Goal: Information Seeking & Learning: Learn about a topic

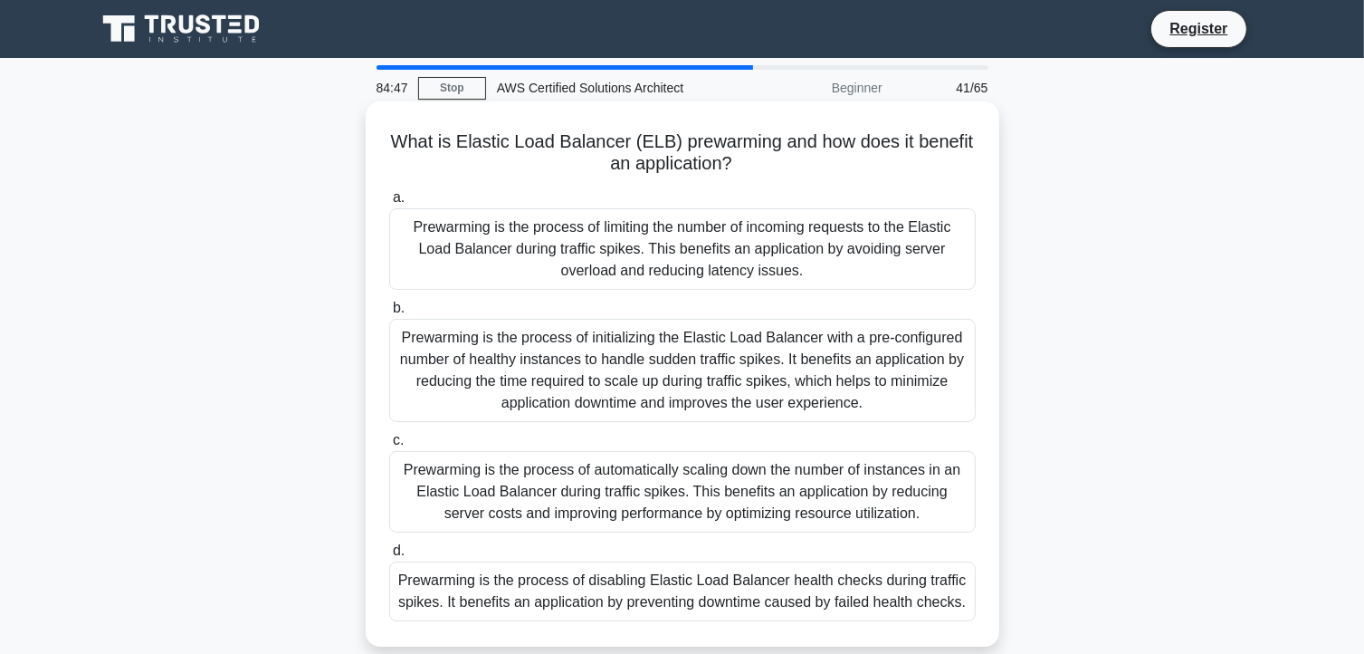
click at [735, 389] on div "Prewarming is the process of initializing the Elastic Load Balancer with a pre-…" at bounding box center [682, 370] width 587 height 103
click at [389, 314] on input "b. Prewarming is the process of initializing the Elastic Load Balancer with a p…" at bounding box center [389, 308] width 0 height 12
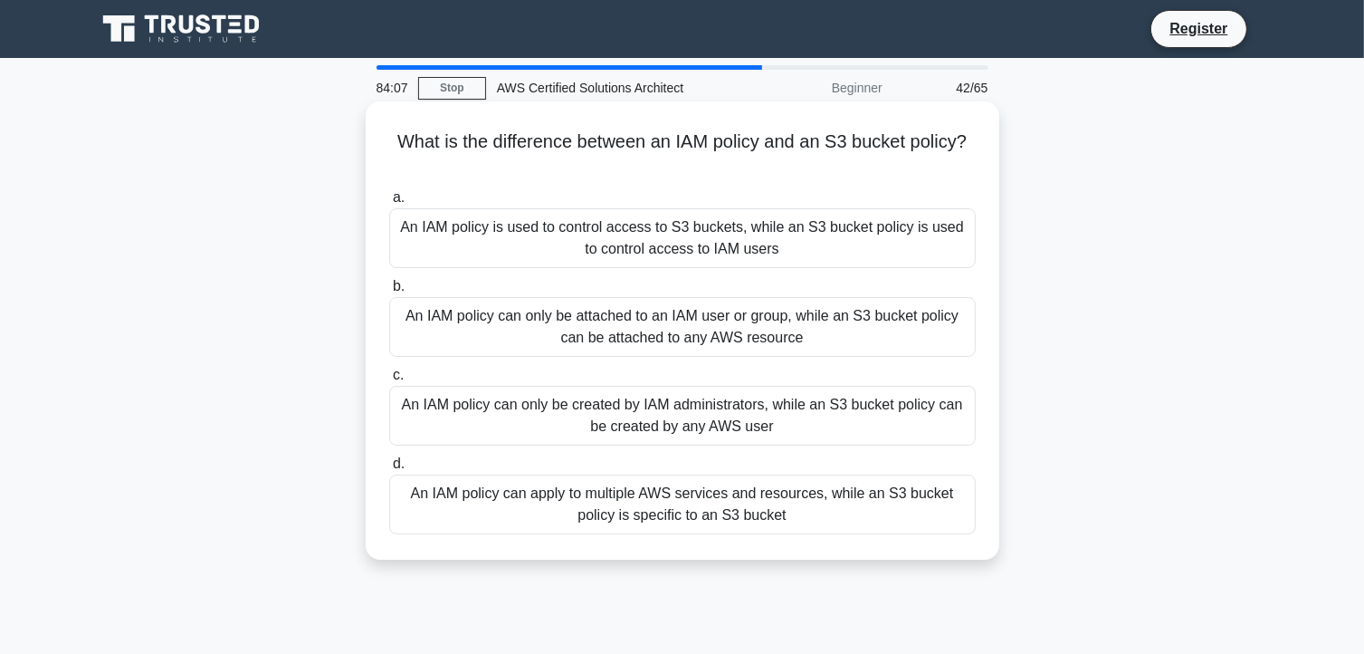
click at [728, 504] on div "An IAM policy can apply to multiple AWS services and resources, while an S3 buc…" at bounding box center [682, 504] width 587 height 60
click at [389, 470] on input "d. An IAM policy can apply to multiple AWS services and resources, while an S3 …" at bounding box center [389, 464] width 0 height 12
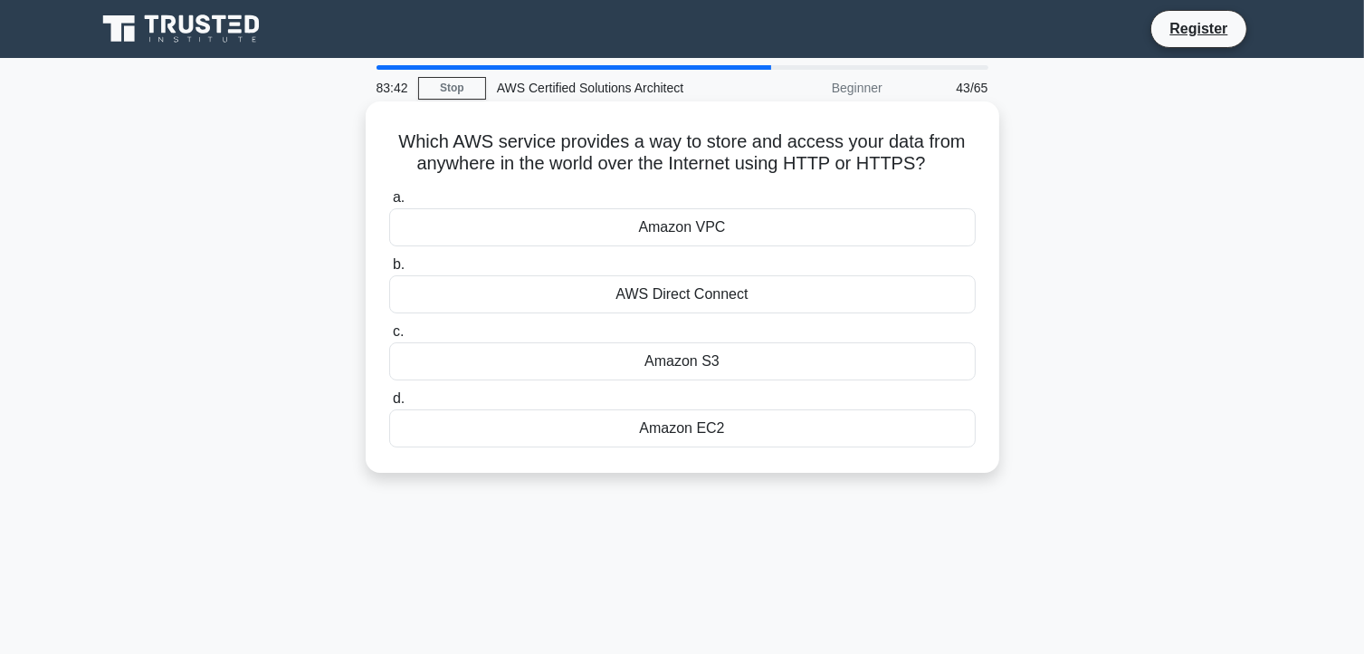
click at [679, 366] on div "Amazon S3" at bounding box center [682, 361] width 587 height 38
click at [389, 338] on input "c. Amazon S3" at bounding box center [389, 332] width 0 height 12
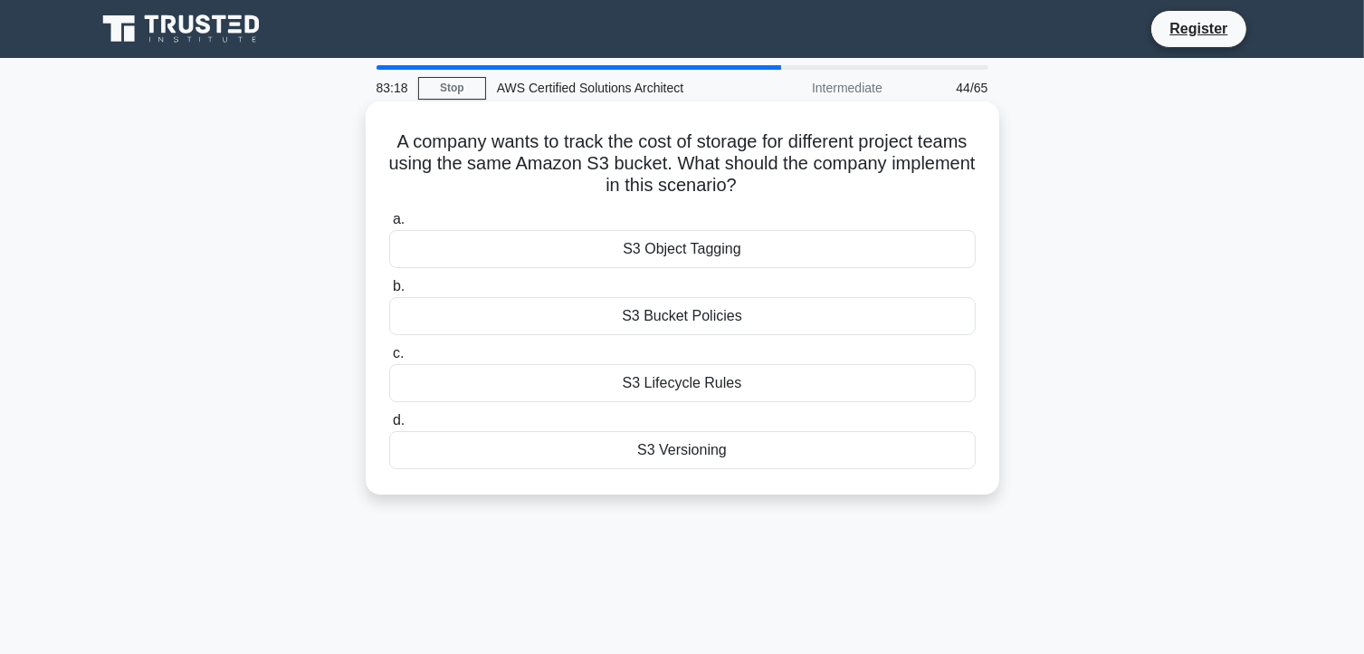
click at [672, 396] on div "S3 Lifecycle Rules" at bounding box center [682, 383] width 587 height 38
click at [389, 359] on input "c. S3 Lifecycle Rules" at bounding box center [389, 354] width 0 height 12
click at [678, 316] on div "Amazon S3" at bounding box center [682, 316] width 587 height 38
click at [389, 292] on input "b. Amazon S3" at bounding box center [389, 287] width 0 height 12
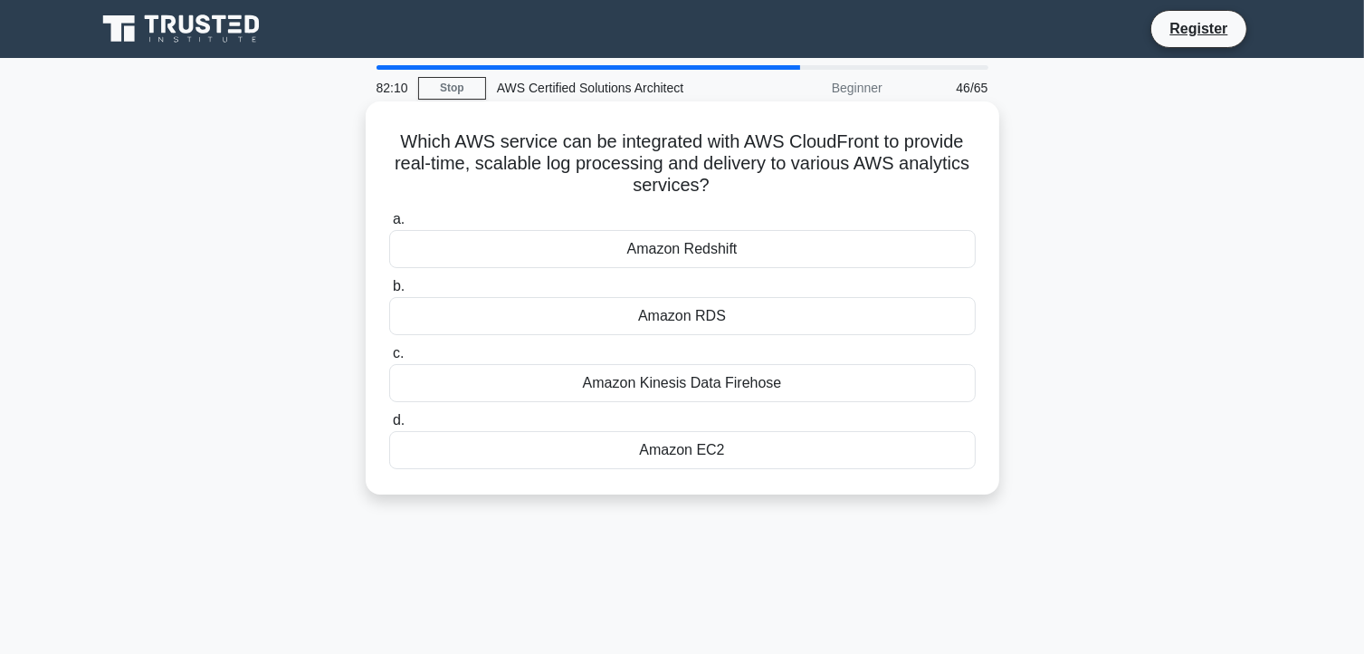
click at [694, 387] on div "Amazon Kinesis Data Firehose" at bounding box center [682, 383] width 587 height 38
click at [389, 359] on input "c. Amazon Kinesis Data Firehose" at bounding box center [389, 354] width 0 height 12
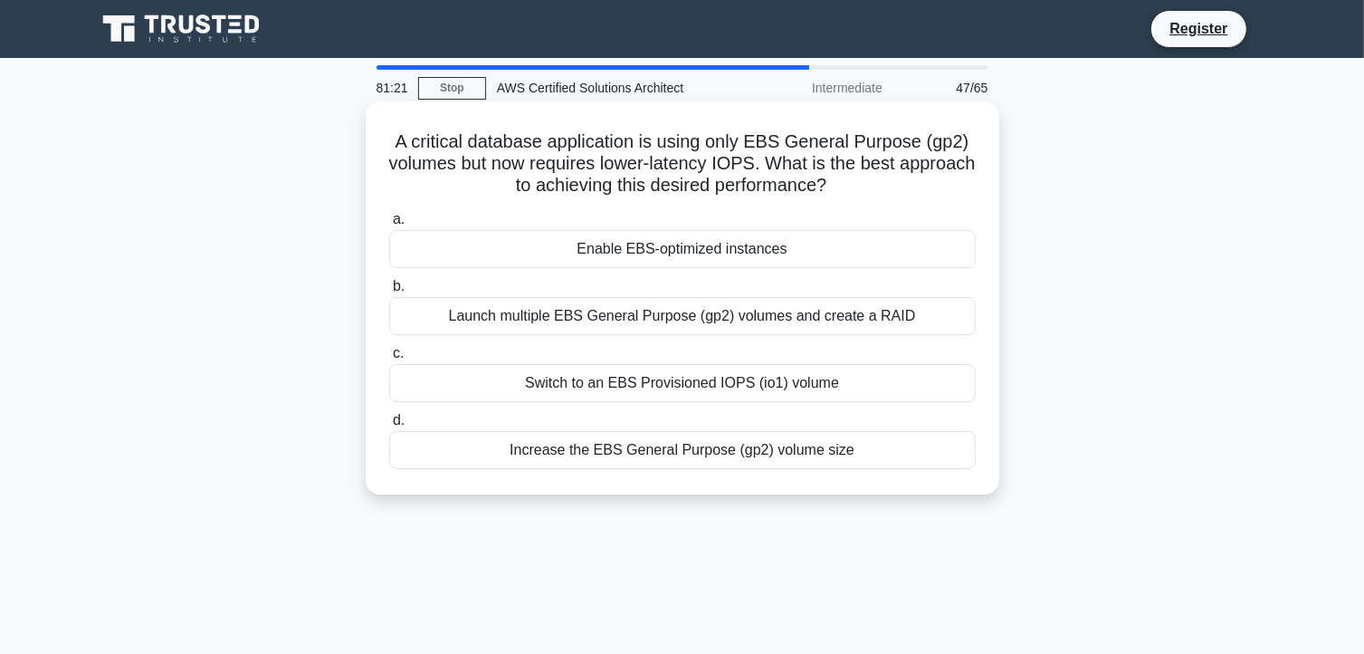
click at [719, 381] on div "Switch to an EBS Provisioned IOPS (io1) volume" at bounding box center [682, 383] width 587 height 38
click at [389, 359] on input "c. Switch to an EBS Provisioned IOPS (io1) volume" at bounding box center [389, 354] width 0 height 12
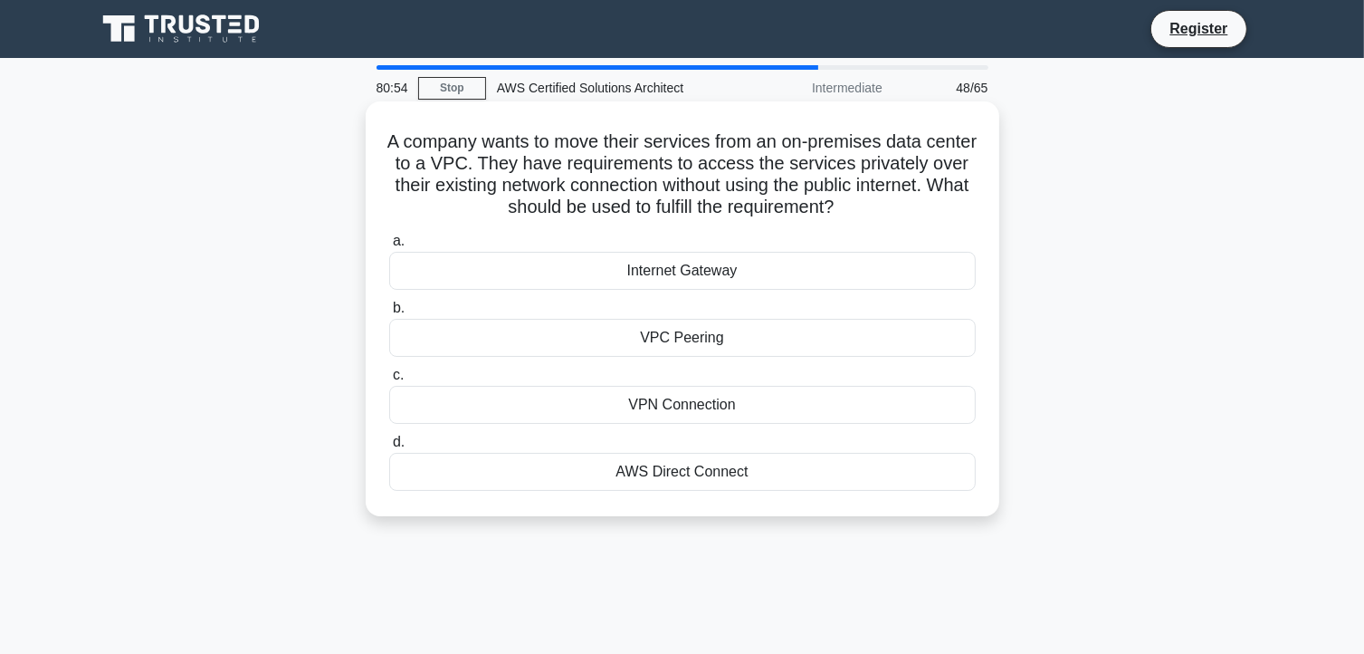
click at [703, 405] on div "VPN Connection" at bounding box center [682, 405] width 587 height 38
click at [389, 381] on input "c. VPN Connection" at bounding box center [389, 375] width 0 height 12
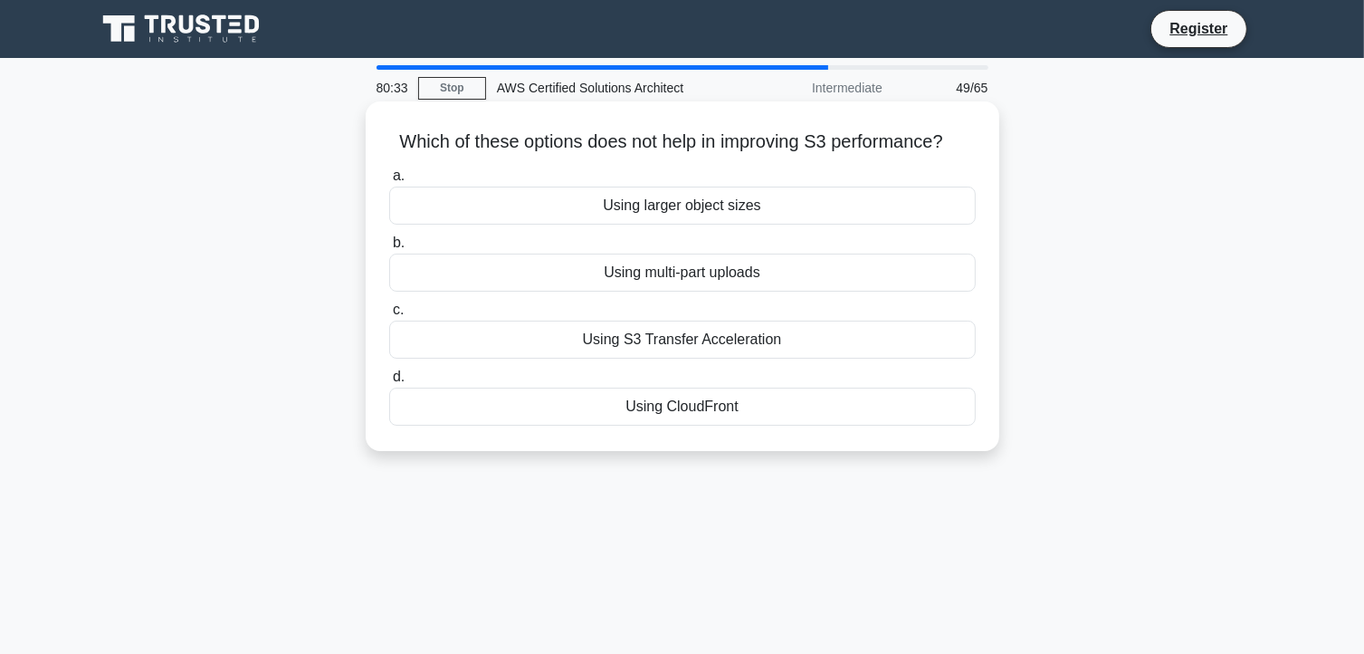
click at [694, 400] on div "Using CloudFront" at bounding box center [682, 407] width 587 height 38
click at [389, 383] on input "d. Using CloudFront" at bounding box center [389, 377] width 0 height 12
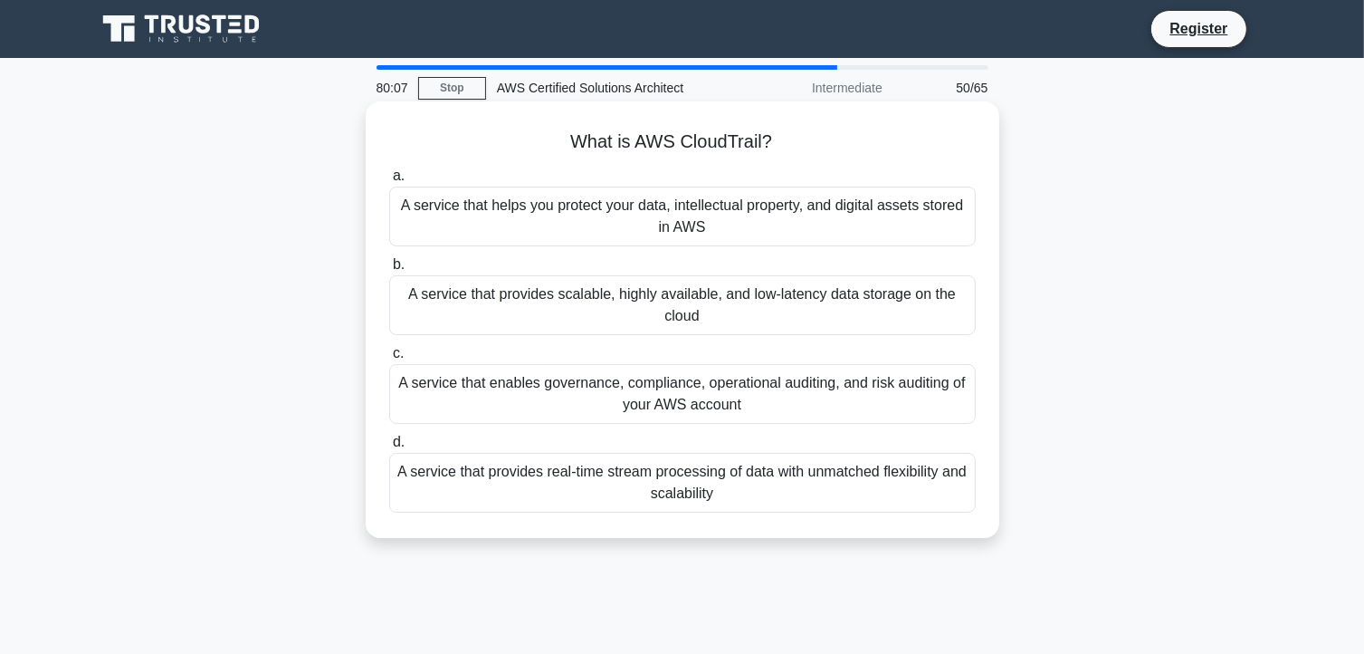
click at [729, 391] on div "A service that enables governance, compliance, operational auditing, and risk a…" at bounding box center [682, 394] width 587 height 60
click at [389, 359] on input "c. A service that enables governance, compliance, operational auditing, and ris…" at bounding box center [389, 354] width 0 height 12
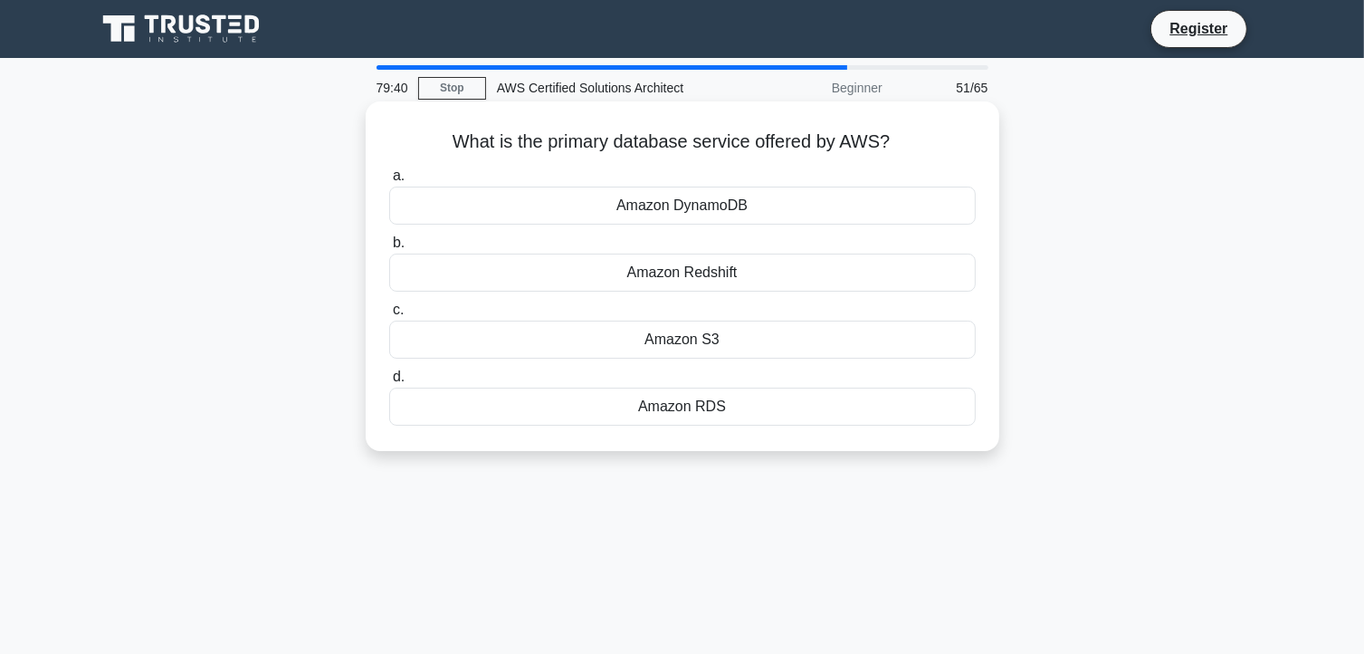
click at [694, 341] on div "Amazon S3" at bounding box center [682, 340] width 587 height 38
click at [389, 316] on input "c. Amazon S3" at bounding box center [389, 310] width 0 height 12
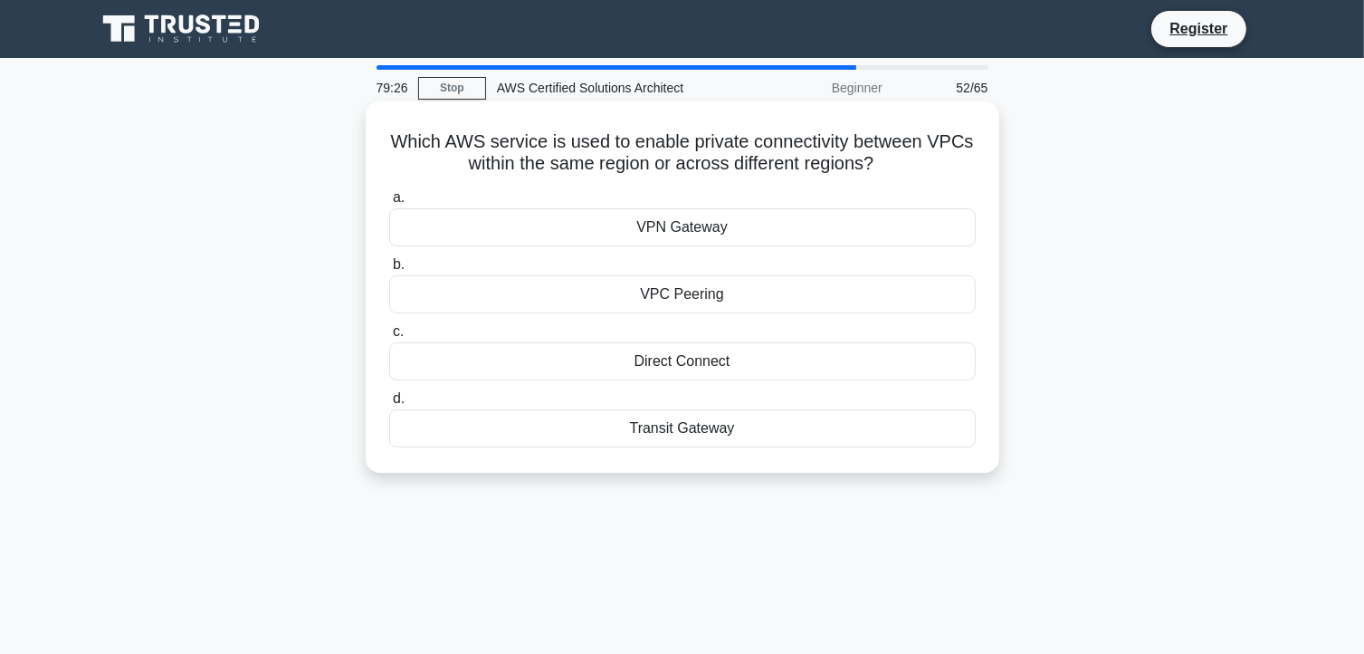
click at [703, 297] on div "VPC Peering" at bounding box center [682, 294] width 587 height 38
click at [389, 271] on input "b. VPC Peering" at bounding box center [389, 265] width 0 height 12
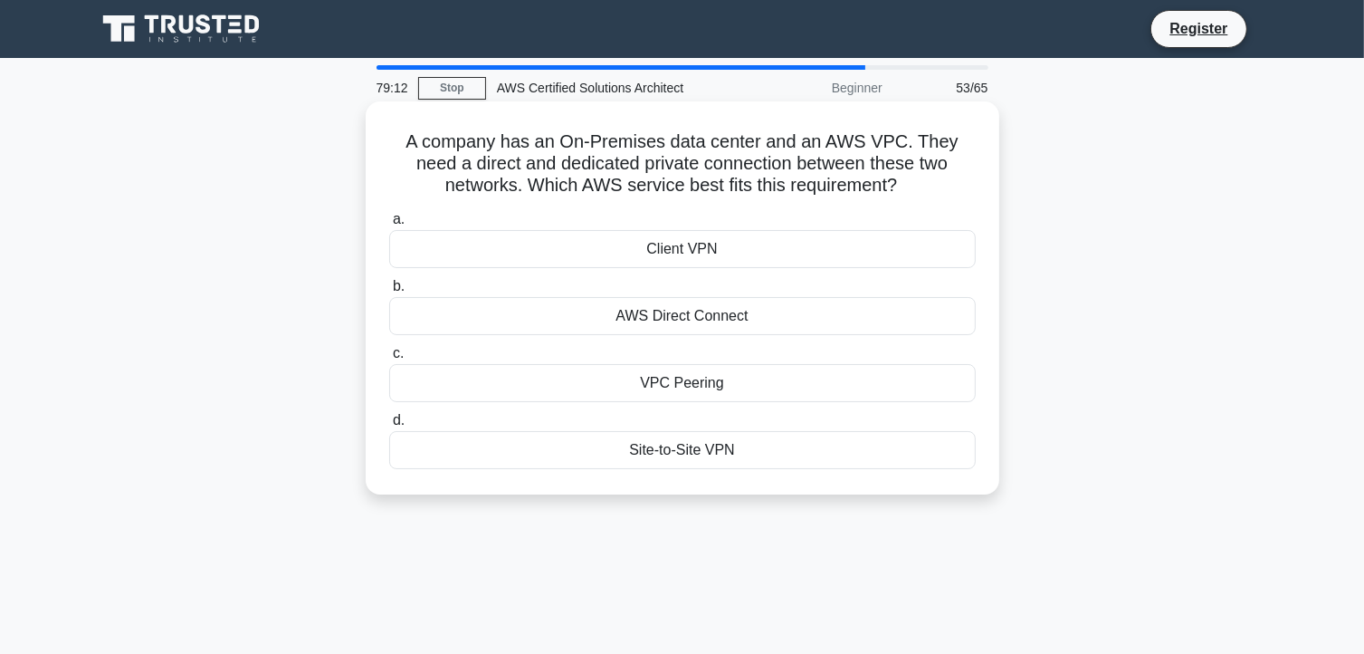
click at [682, 317] on div "AWS Direct Connect" at bounding box center [682, 316] width 587 height 38
click at [389, 292] on input "b. AWS Direct Connect" at bounding box center [389, 287] width 0 height 12
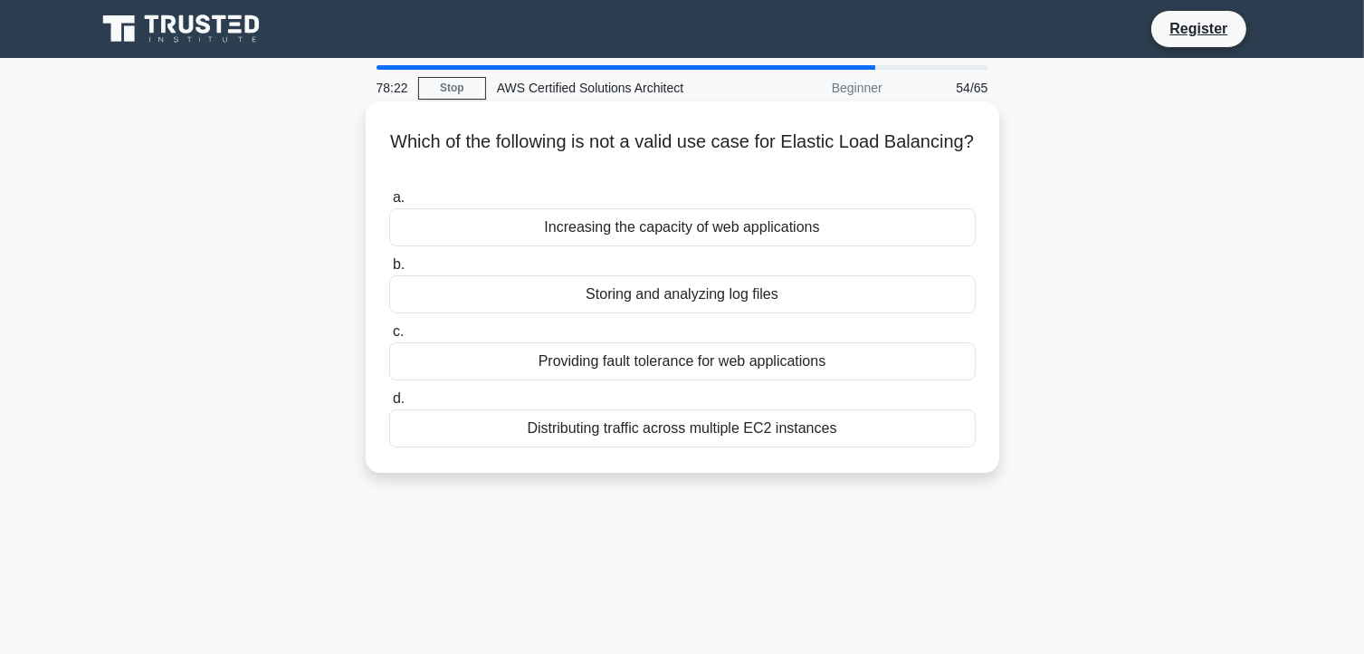
click at [739, 230] on div "Increasing the capacity of web applications" at bounding box center [682, 227] width 587 height 38
click at [389, 204] on input "a. Increasing the capacity of web applications" at bounding box center [389, 198] width 0 height 12
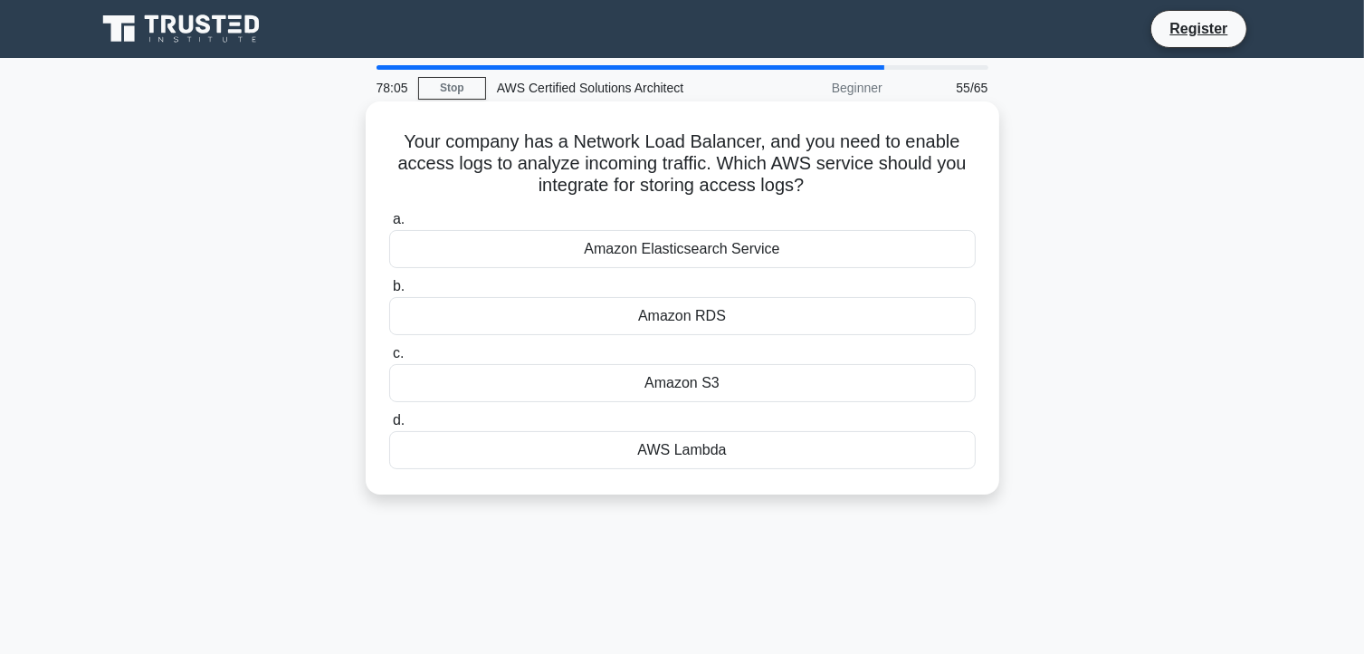
click at [688, 379] on div "Amazon S3" at bounding box center [682, 383] width 587 height 38
click at [389, 359] on input "c. Amazon S3" at bounding box center [389, 354] width 0 height 12
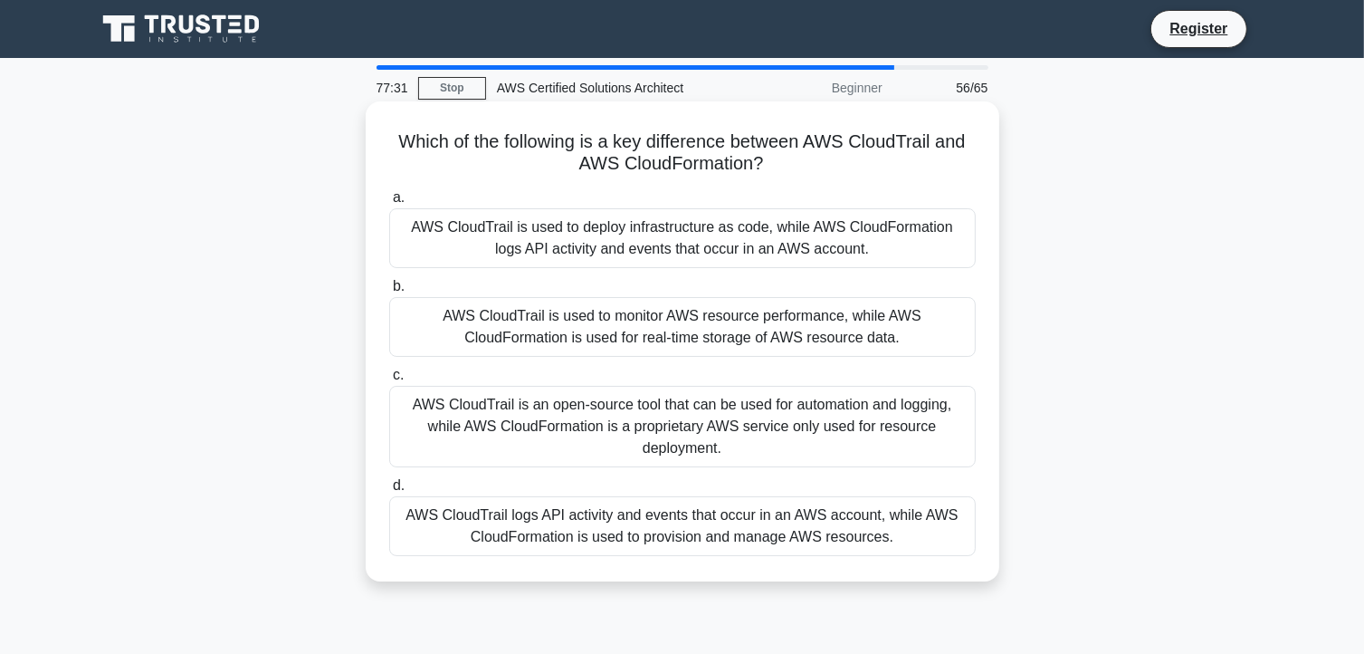
click at [715, 522] on div "AWS CloudTrail logs API activity and events that occur in an AWS account, while…" at bounding box center [682, 526] width 587 height 60
click at [389, 492] on input "d. AWS CloudTrail logs API activity and events that occur in an AWS account, wh…" at bounding box center [389, 486] width 0 height 12
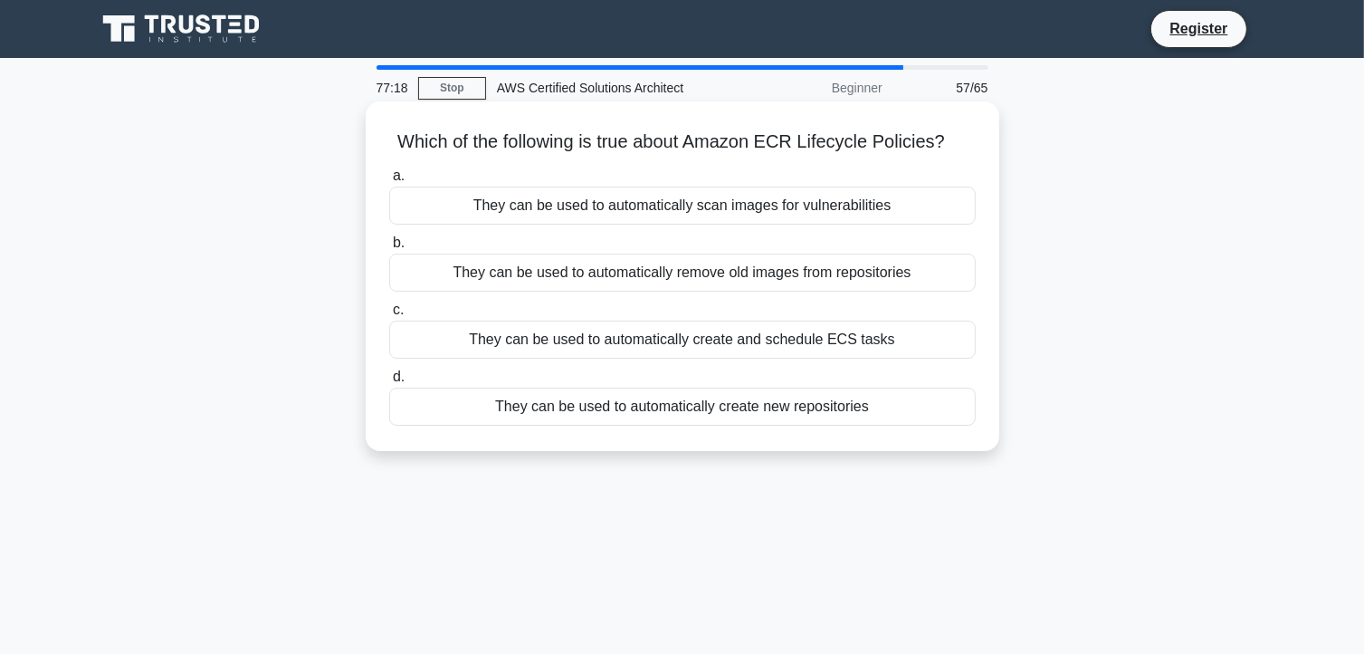
click at [762, 199] on div "They can be used to automatically scan images for vulnerabilities" at bounding box center [682, 206] width 587 height 38
click at [389, 182] on input "a. They can be used to automatically scan images for vulnerabilities" at bounding box center [389, 176] width 0 height 12
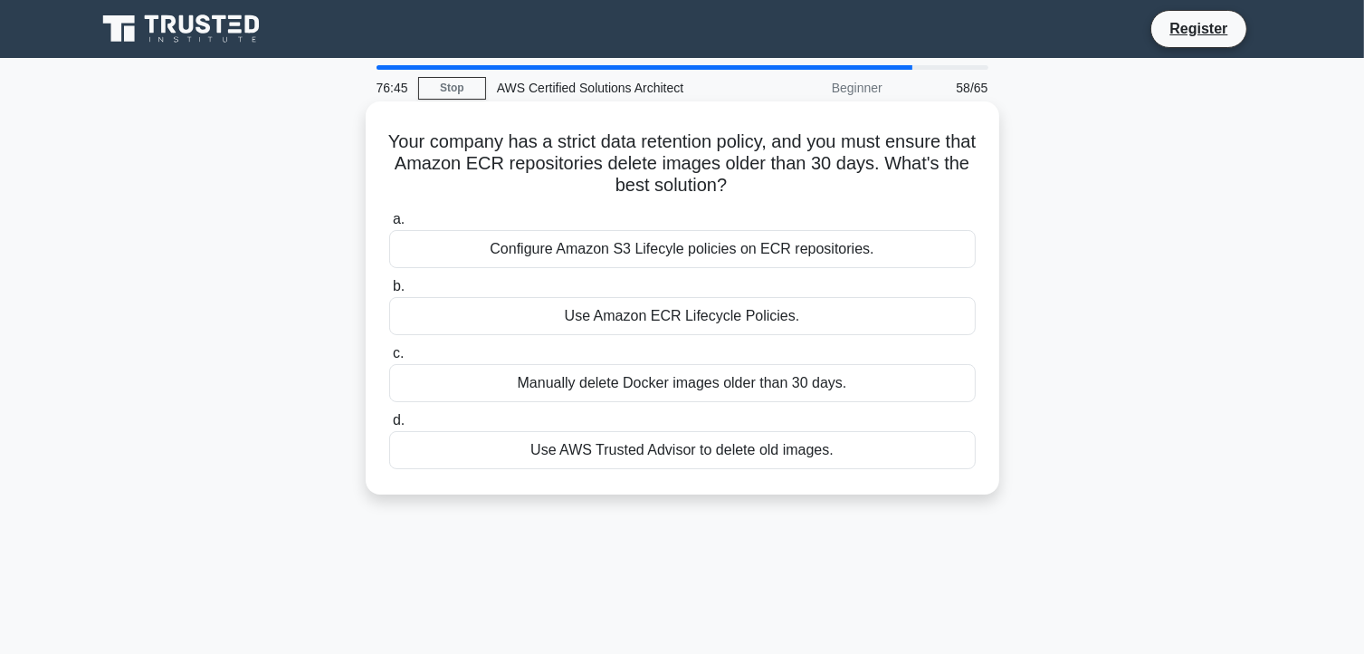
click at [718, 253] on div "Configure Amazon S3 Lifecyle policies on ECR repositories." at bounding box center [682, 249] width 587 height 38
click at [389, 225] on input "a. Configure Amazon S3 Lifecyle policies on ECR repositories." at bounding box center [389, 220] width 0 height 12
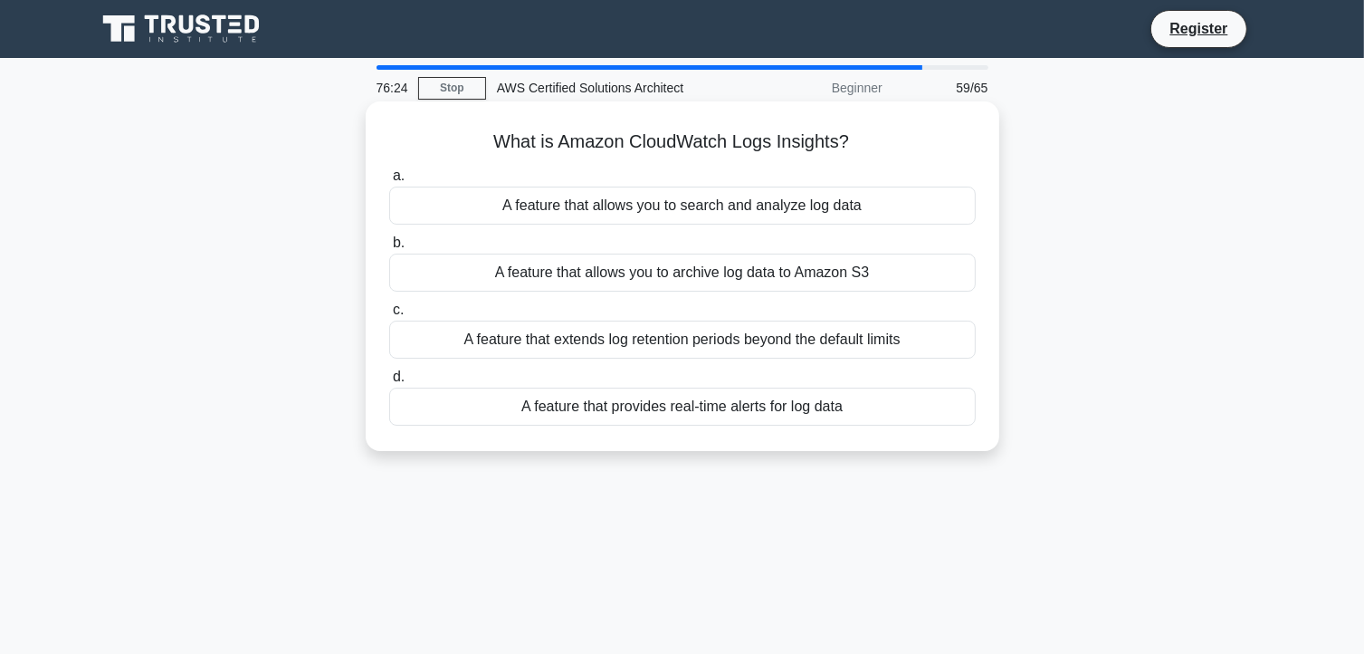
click at [691, 211] on div "A feature that allows you to search and analyze log data" at bounding box center [682, 206] width 587 height 38
click at [389, 182] on input "a. A feature that allows you to search and analyze log data" at bounding box center [389, 176] width 0 height 12
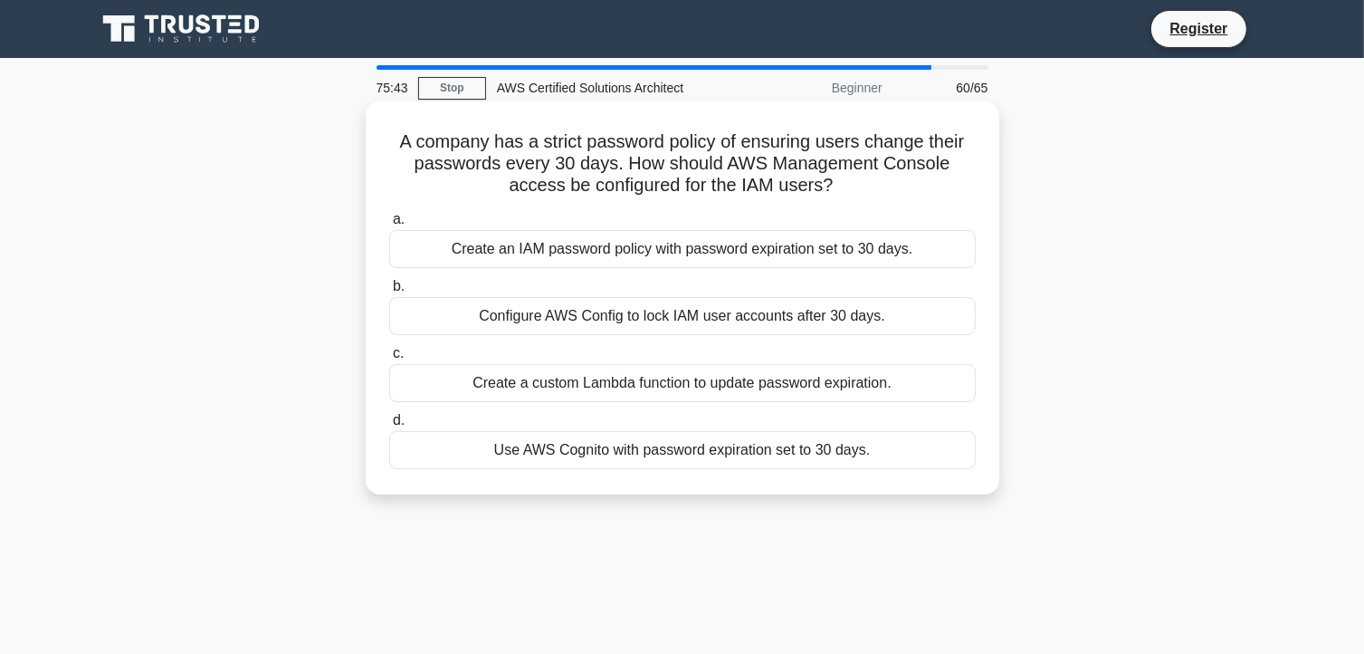
click at [757, 383] on div "Create a custom Lambda function to update password expiration." at bounding box center [682, 383] width 587 height 38
click at [389, 359] on input "c. Create a custom Lambda function to update password expiration." at bounding box center [389, 354] width 0 height 12
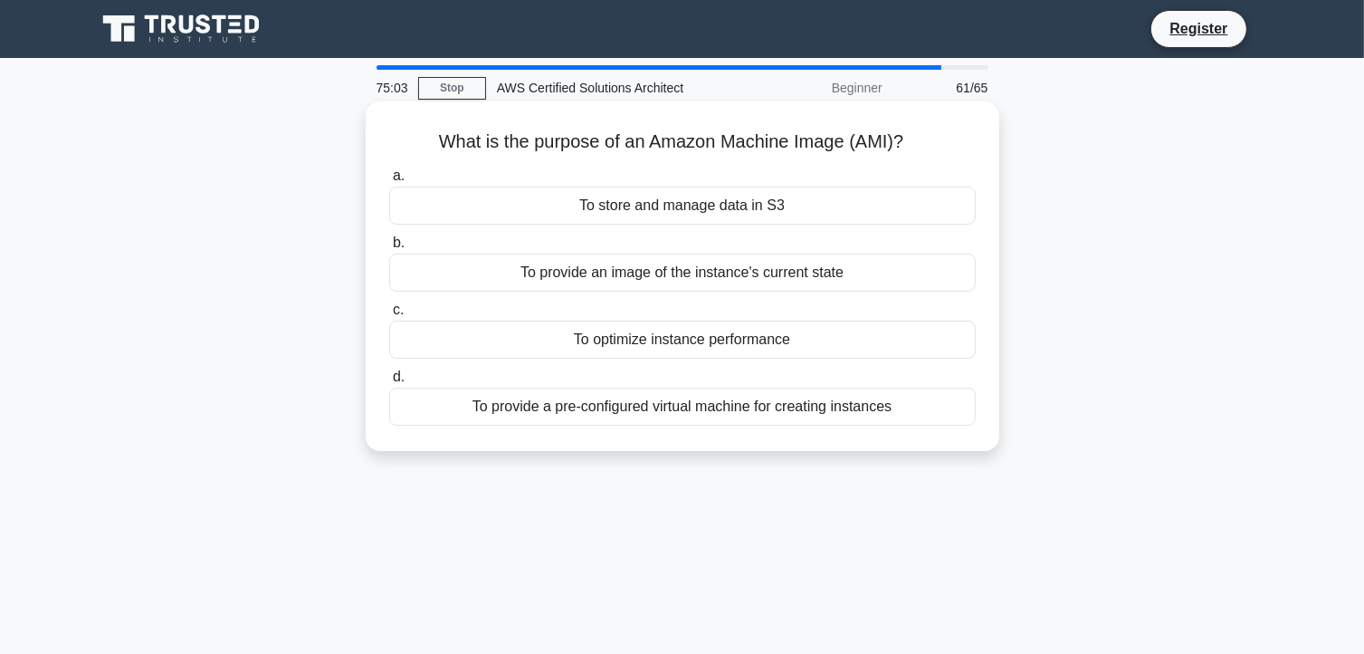
click at [803, 405] on div "To provide a pre-configured virtual machine for creating instances" at bounding box center [682, 407] width 587 height 38
click at [389, 383] on input "d. To provide a pre-configured virtual machine for creating instances" at bounding box center [389, 377] width 0 height 12
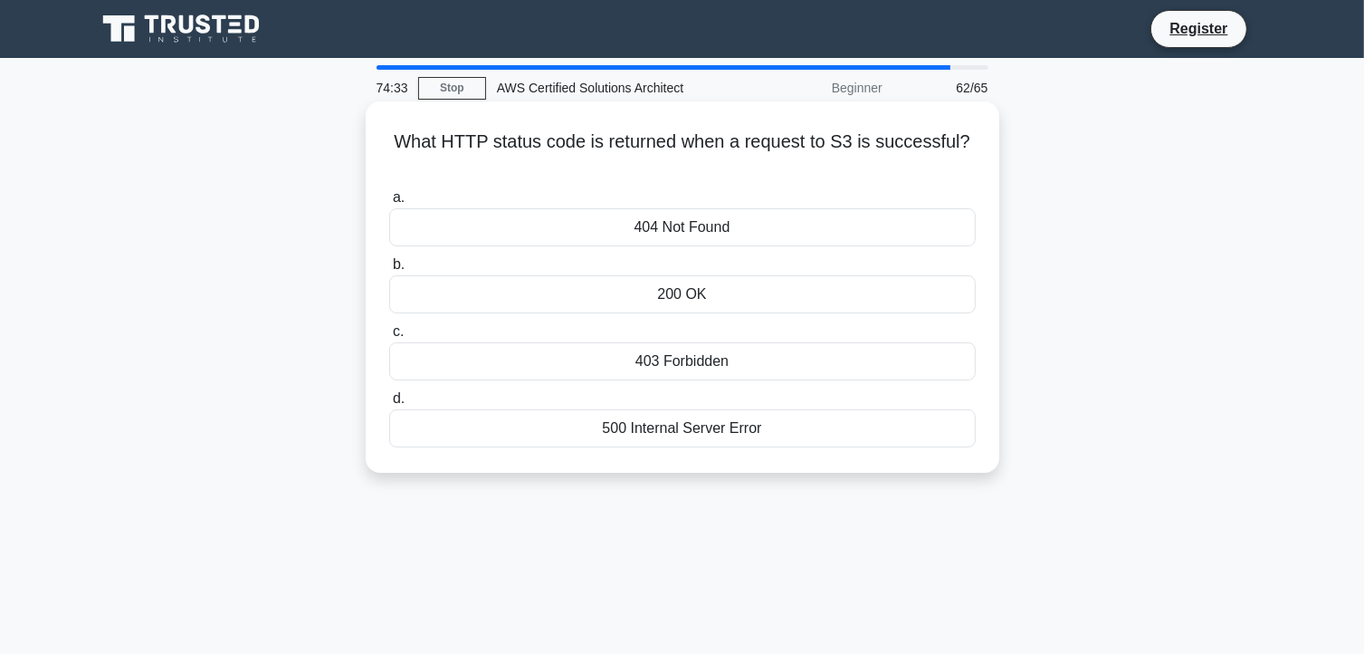
click at [688, 226] on div "404 Not Found" at bounding box center [682, 227] width 587 height 38
click at [389, 204] on input "a. 404 Not Found" at bounding box center [389, 198] width 0 height 12
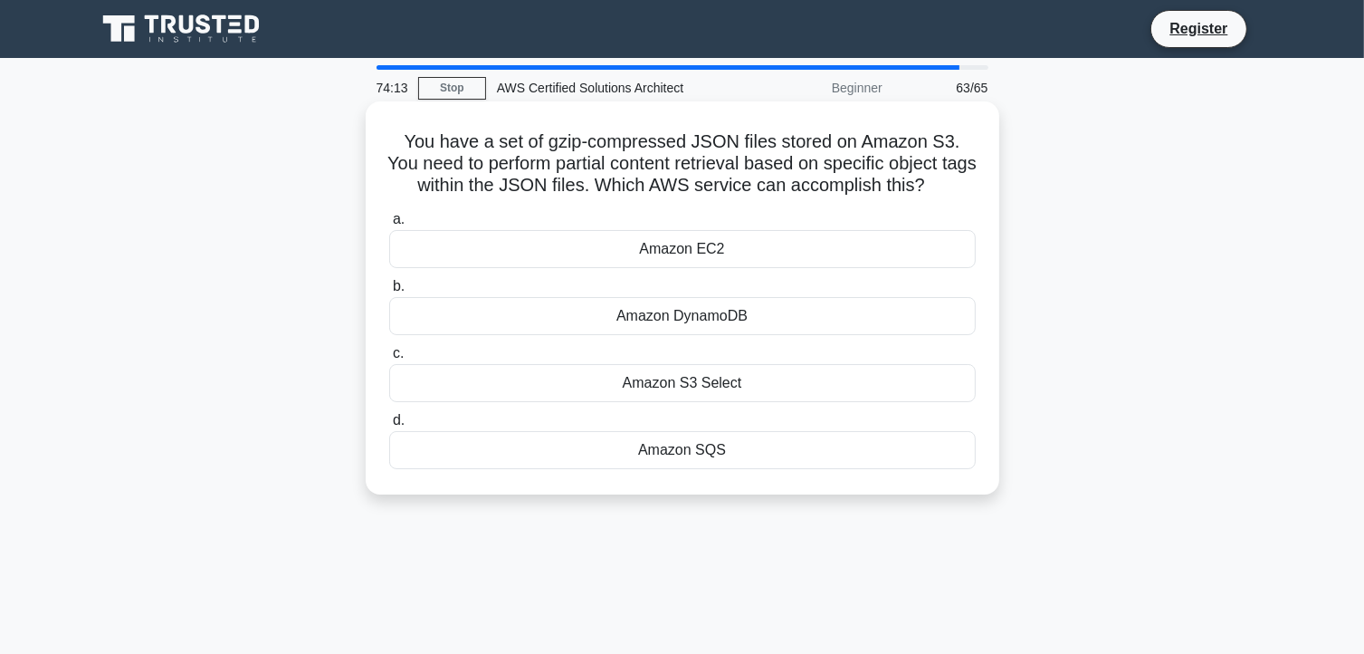
click at [720, 314] on div "Amazon DynamoDB" at bounding box center [682, 316] width 587 height 38
click at [389, 292] on input "b. Amazon DynamoDB" at bounding box center [389, 287] width 0 height 12
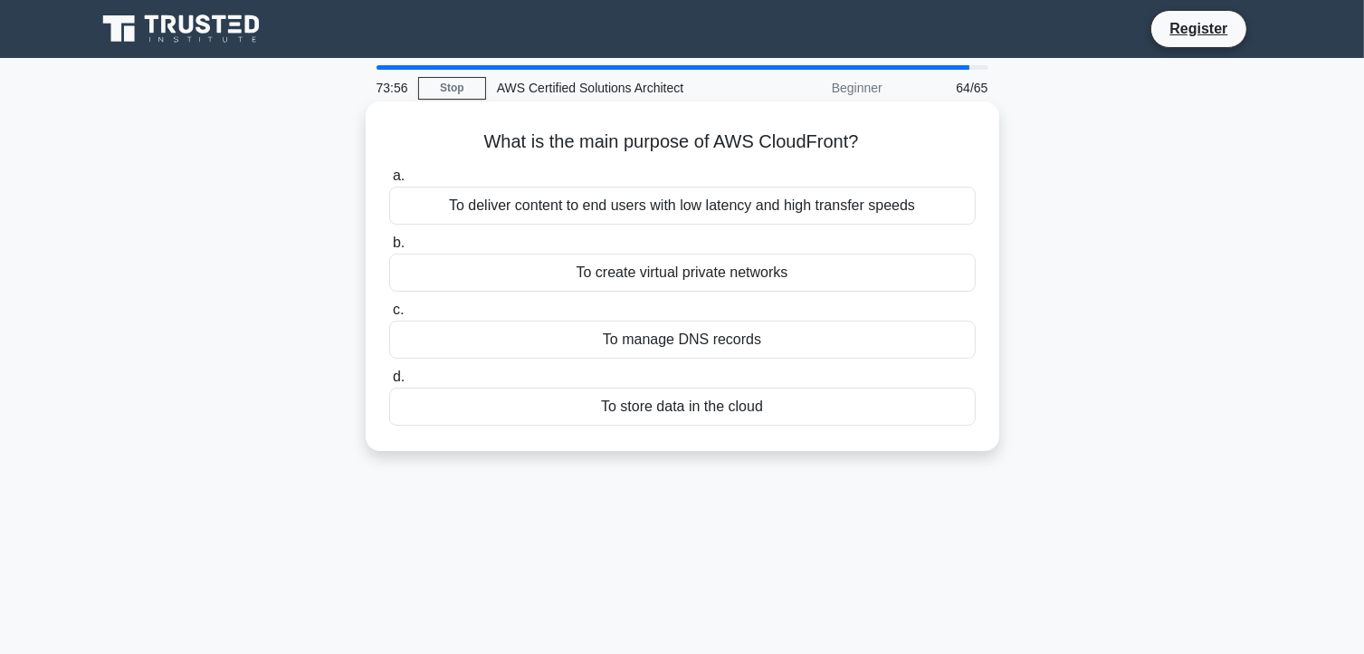
click at [699, 207] on div "To deliver content to end users with low latency and high transfer speeds" at bounding box center [682, 206] width 587 height 38
click at [389, 182] on input "a. To deliver content to end users with low latency and high transfer speeds" at bounding box center [389, 176] width 0 height 12
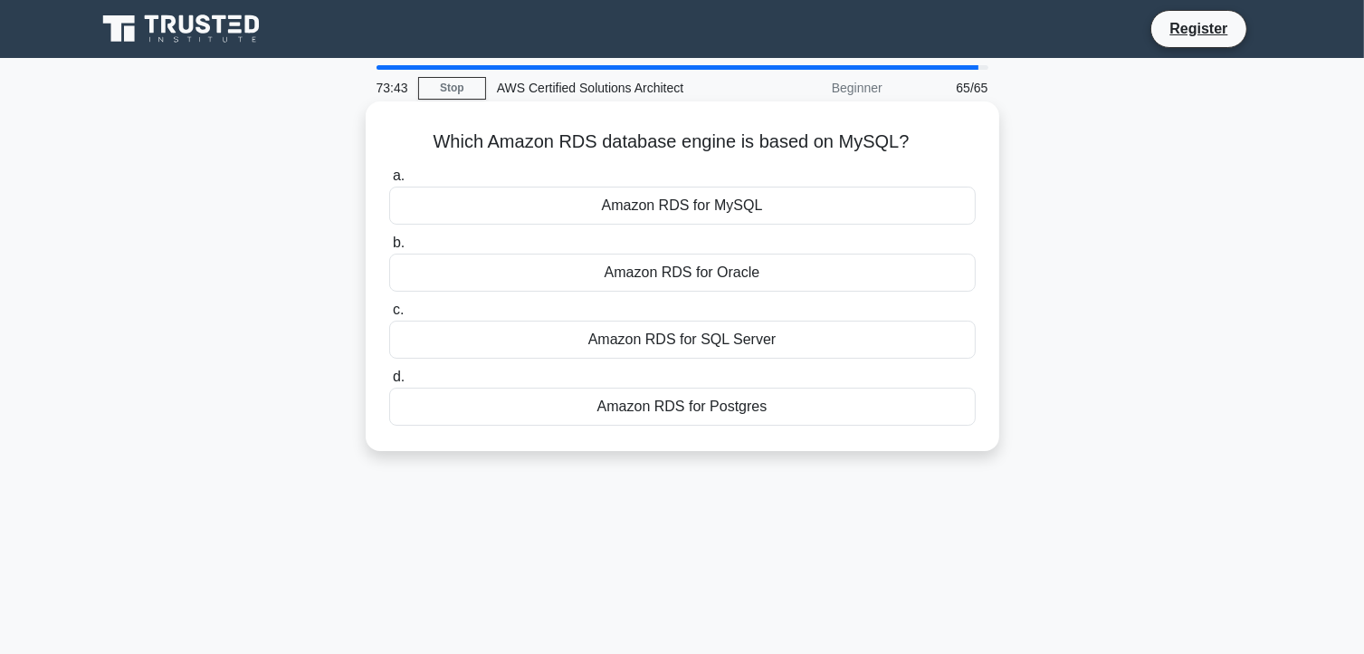
click at [740, 203] on div "Amazon RDS for MySQL" at bounding box center [682, 206] width 587 height 38
click at [389, 182] on input "a. Amazon RDS for MySQL" at bounding box center [389, 176] width 0 height 12
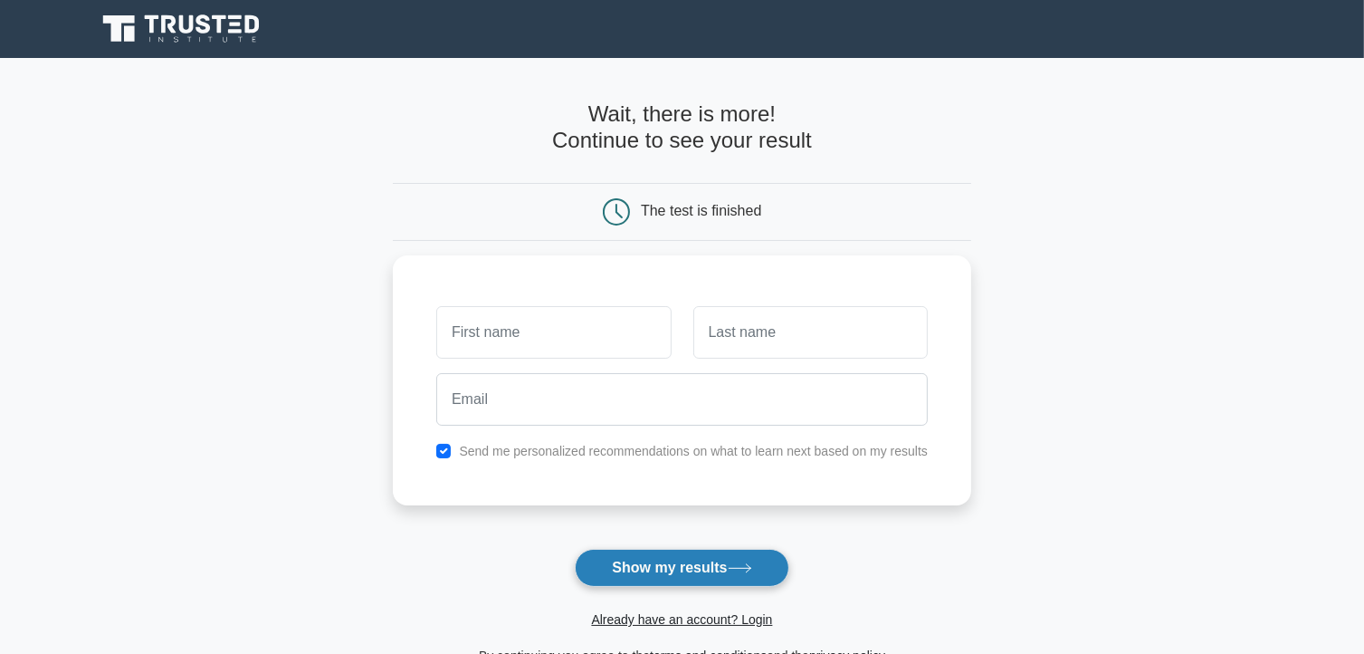
click at [687, 566] on button "Show my results" at bounding box center [682, 568] width 214 height 38
